Goal: Information Seeking & Learning: Learn about a topic

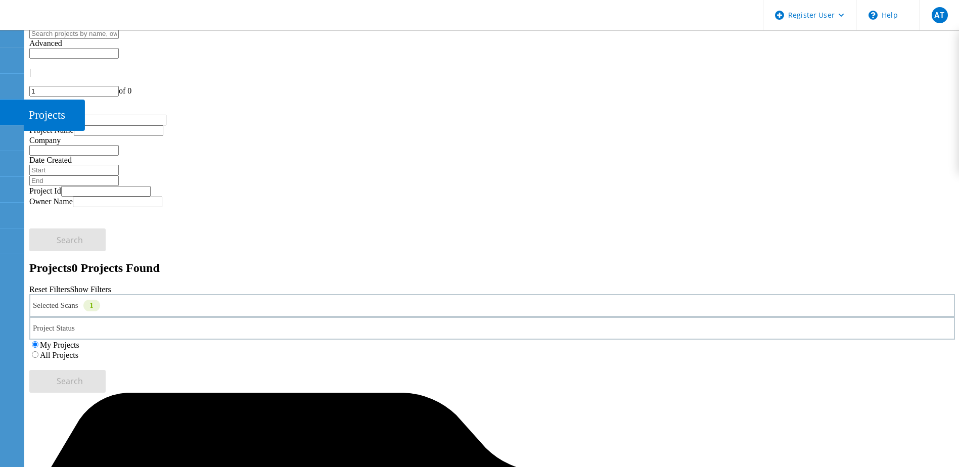
click at [11, 109] on icon at bounding box center [12, 113] width 12 height 10
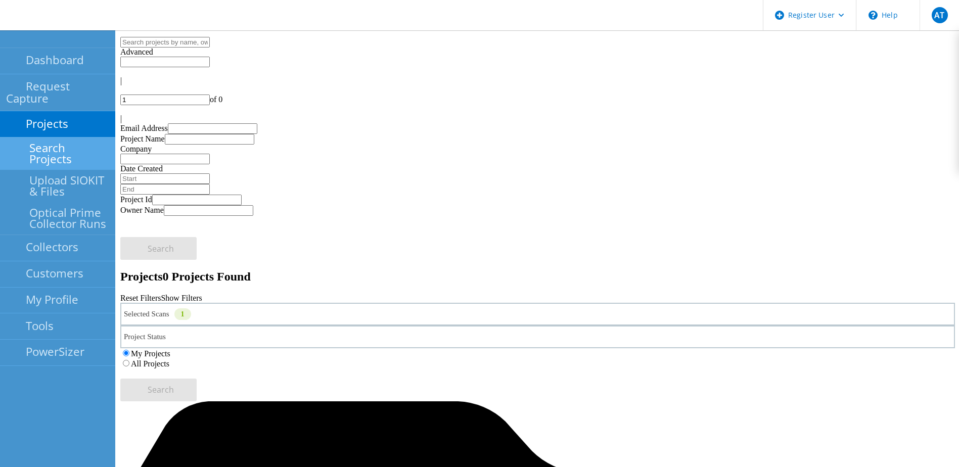
click at [53, 137] on link "Search Projects" at bounding box center [57, 153] width 115 height 32
drag, startPoint x: 362, startPoint y: 107, endPoint x: 357, endPoint y: 111, distance: 5.8
click at [361, 303] on div "Selected Scans 1 Project Status In Progress Complete Published Anonymous Archiv…" at bounding box center [537, 352] width 835 height 99
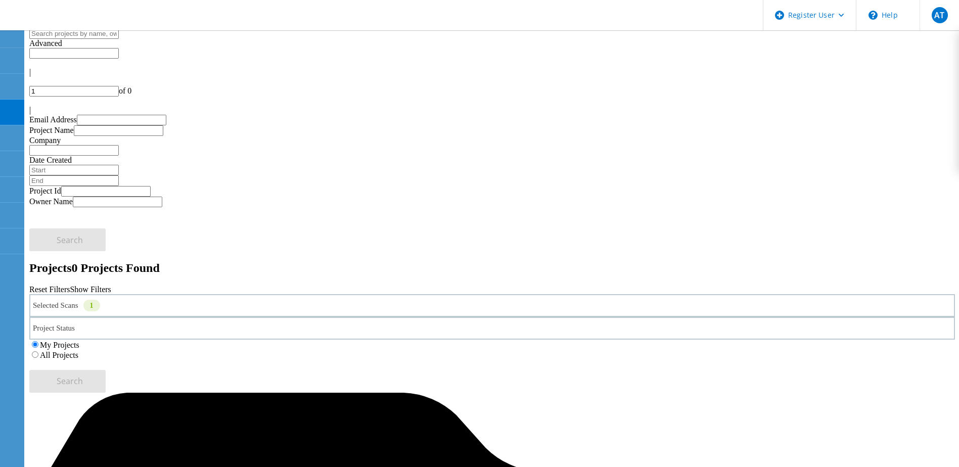
click at [302, 294] on div "Selected Scans 1 Project Status In Progress Complete Published Anonymous Archiv…" at bounding box center [492, 327] width 926 height 66
click at [250, 294] on div "Selected Scans 1" at bounding box center [492, 305] width 926 height 23
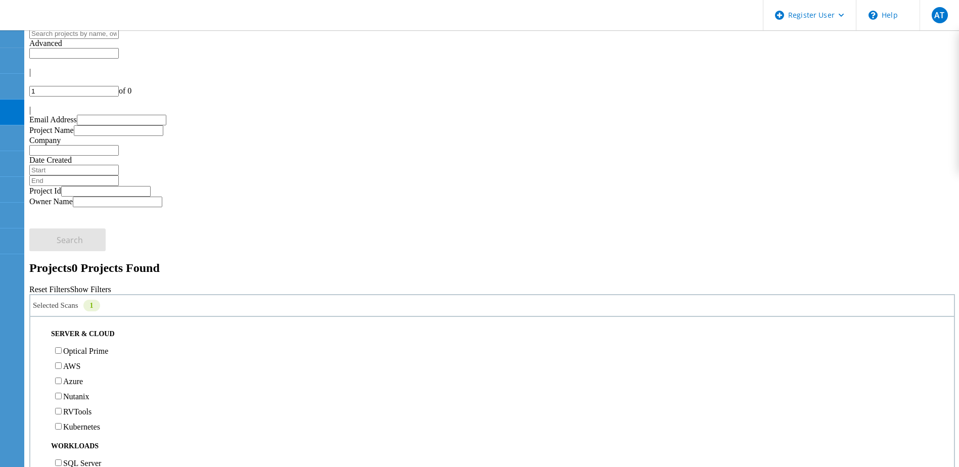
click at [84, 347] on label "Optical Prime" at bounding box center [85, 351] width 45 height 9
click at [62, 347] on input "Optical Prime" at bounding box center [58, 350] width 7 height 7
click at [78, 351] on label "All Projects" at bounding box center [59, 355] width 38 height 9
click at [38, 351] on input "All Projects" at bounding box center [35, 354] width 7 height 7
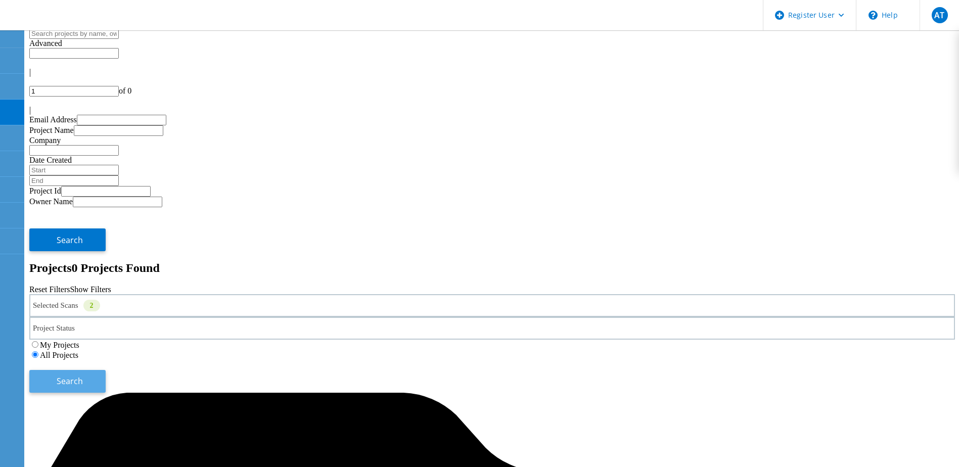
click at [83, 376] on span "Search" at bounding box center [70, 381] width 26 height 11
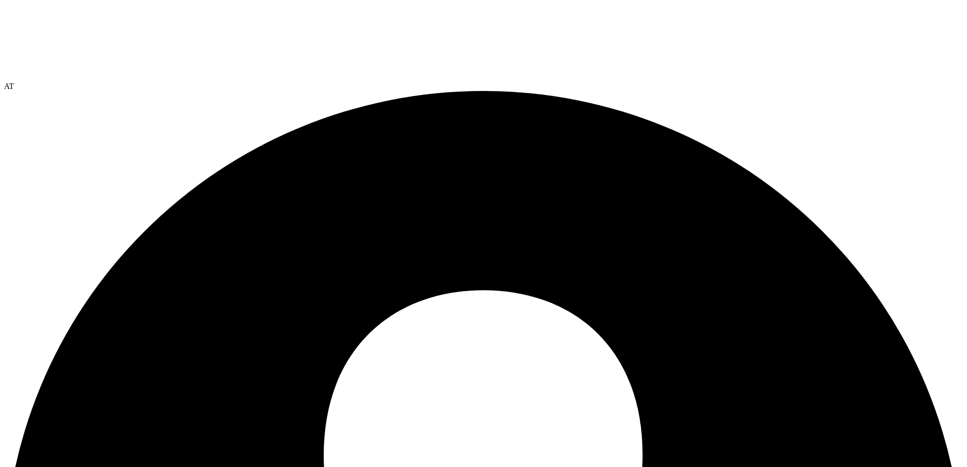
select select "USEast"
